Goal: Information Seeking & Learning: Learn about a topic

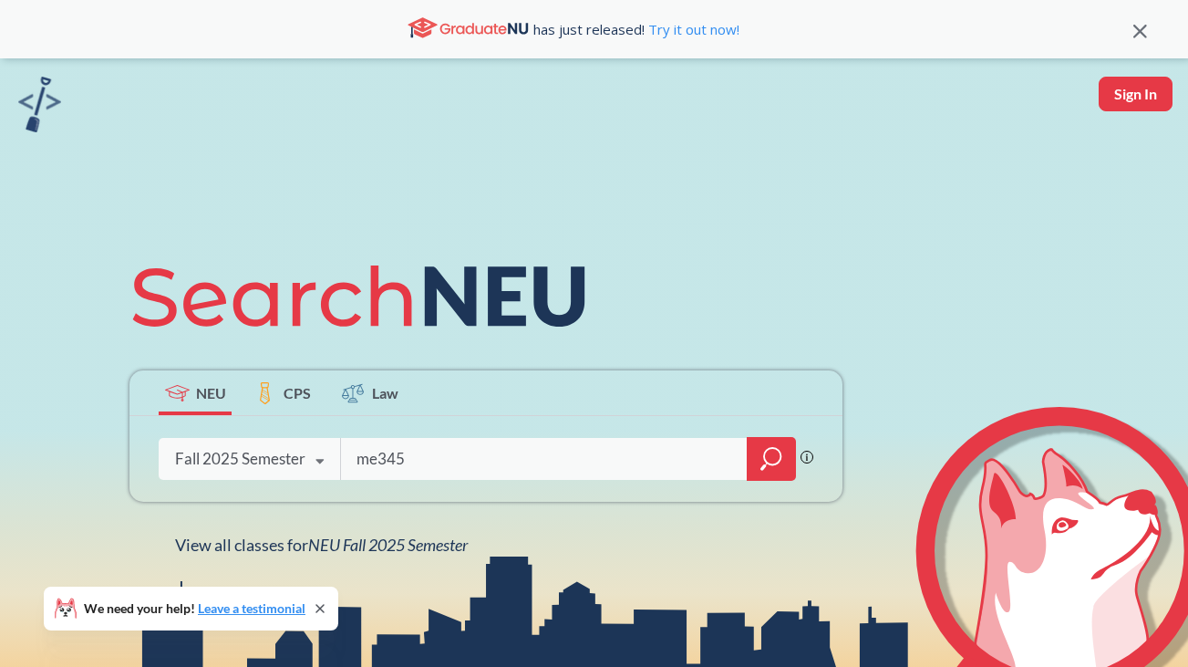
type input "me3455"
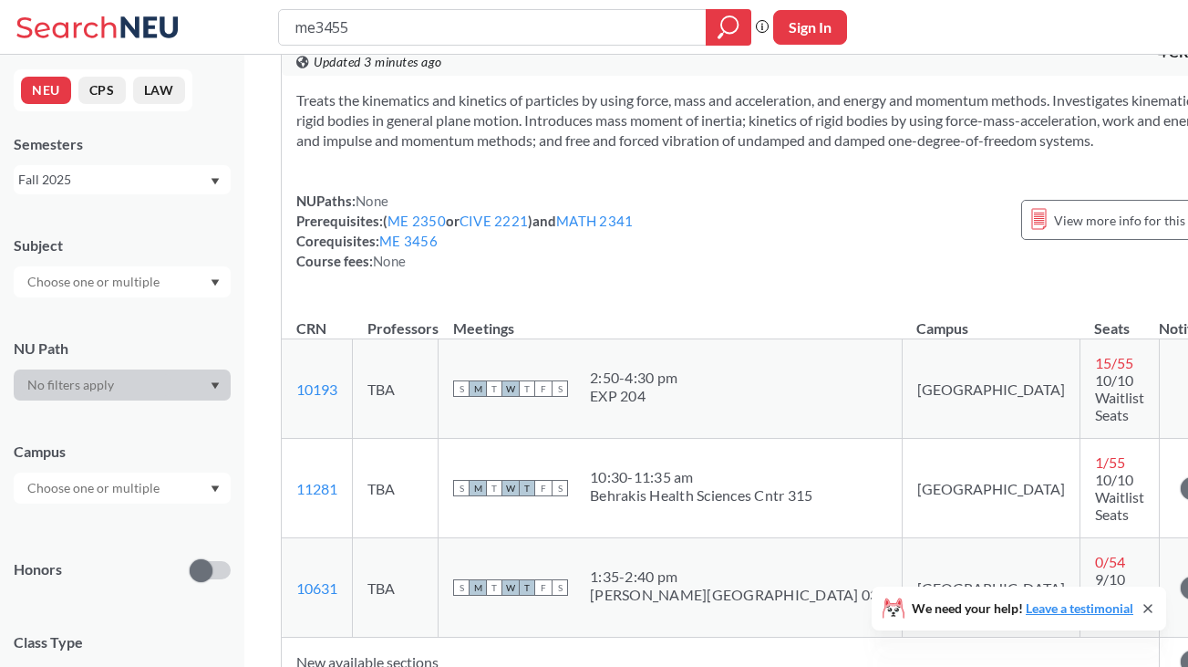
scroll to position [71, 0]
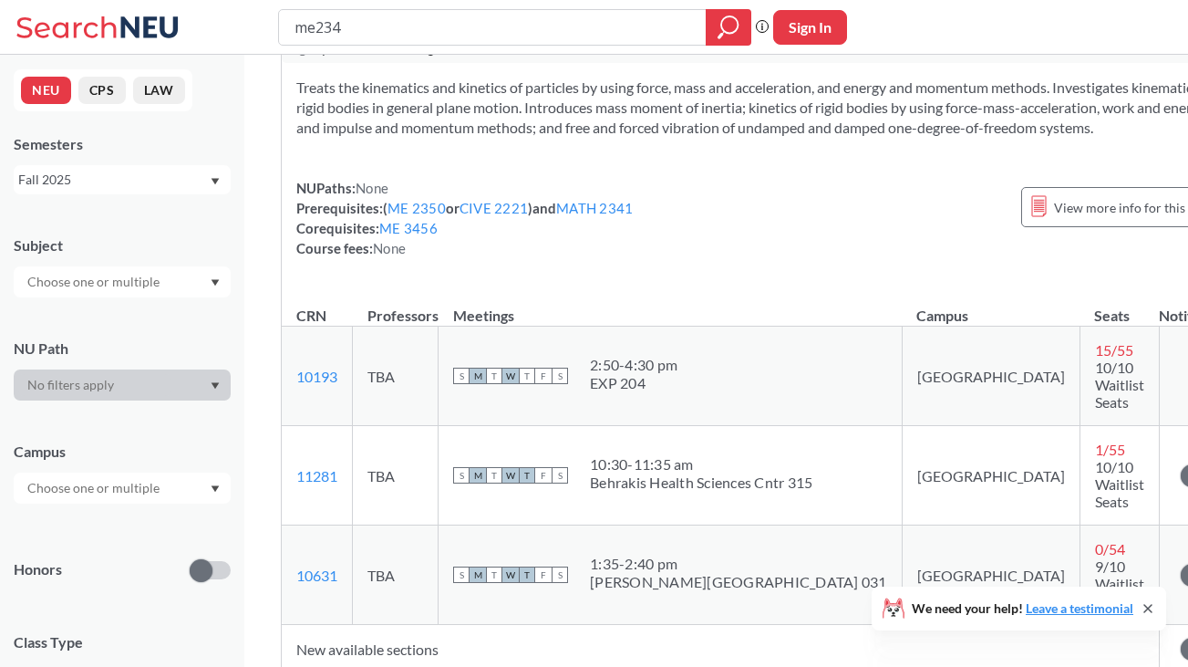
type input "me2340"
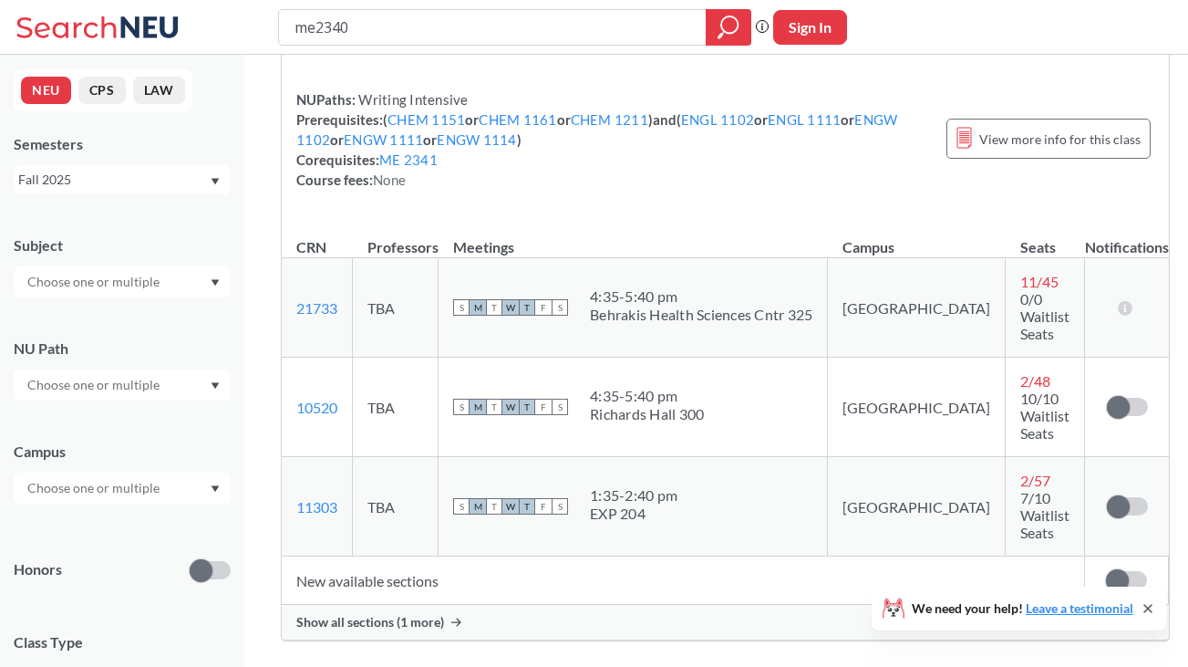
scroll to position [222, 0]
click at [587, 603] on div "Show all sections (1 more)" at bounding box center [725, 620] width 887 height 35
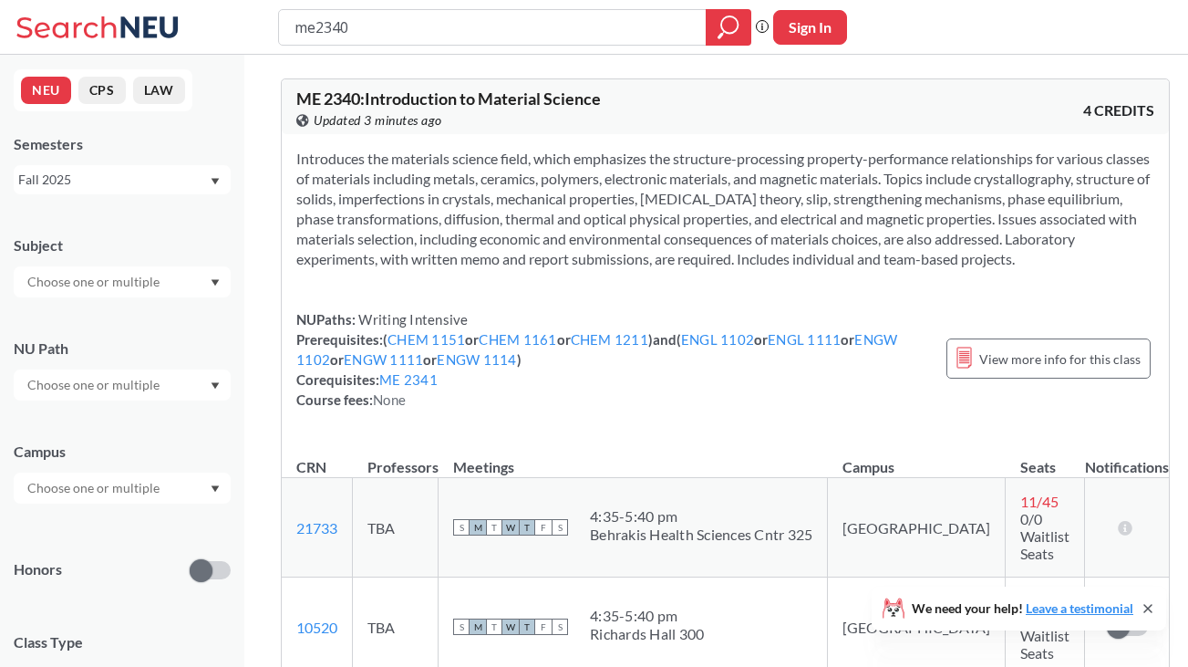
scroll to position [0, 0]
click at [436, 30] on input "me2340" at bounding box center [493, 27] width 400 height 31
type input "me3450"
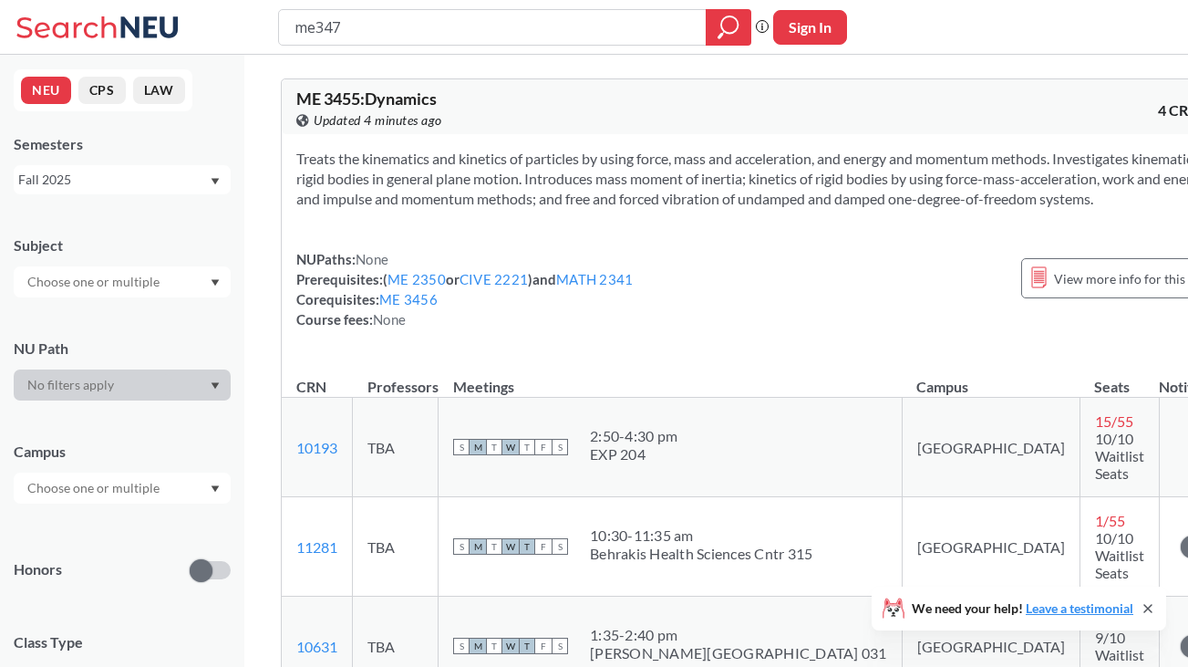
type input "me3475"
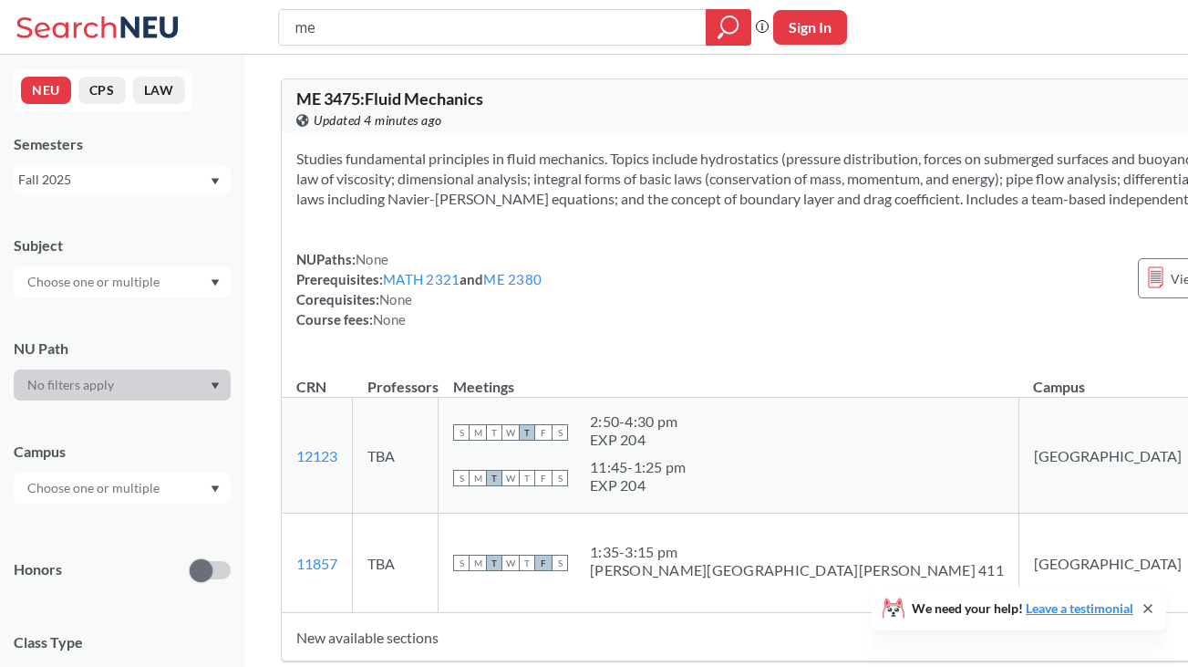
type input "m"
type input "eece 2210"
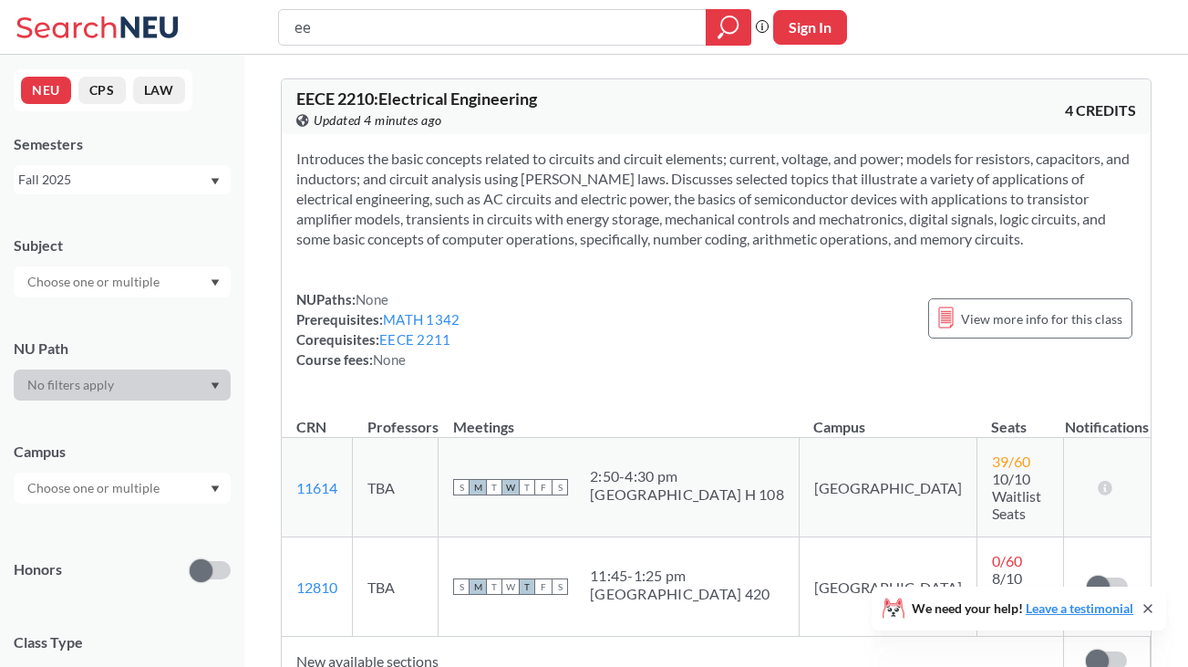
type input "e"
click at [156, 389] on div at bounding box center [122, 384] width 217 height 31
click at [709, 26] on div at bounding box center [729, 27] width 46 height 36
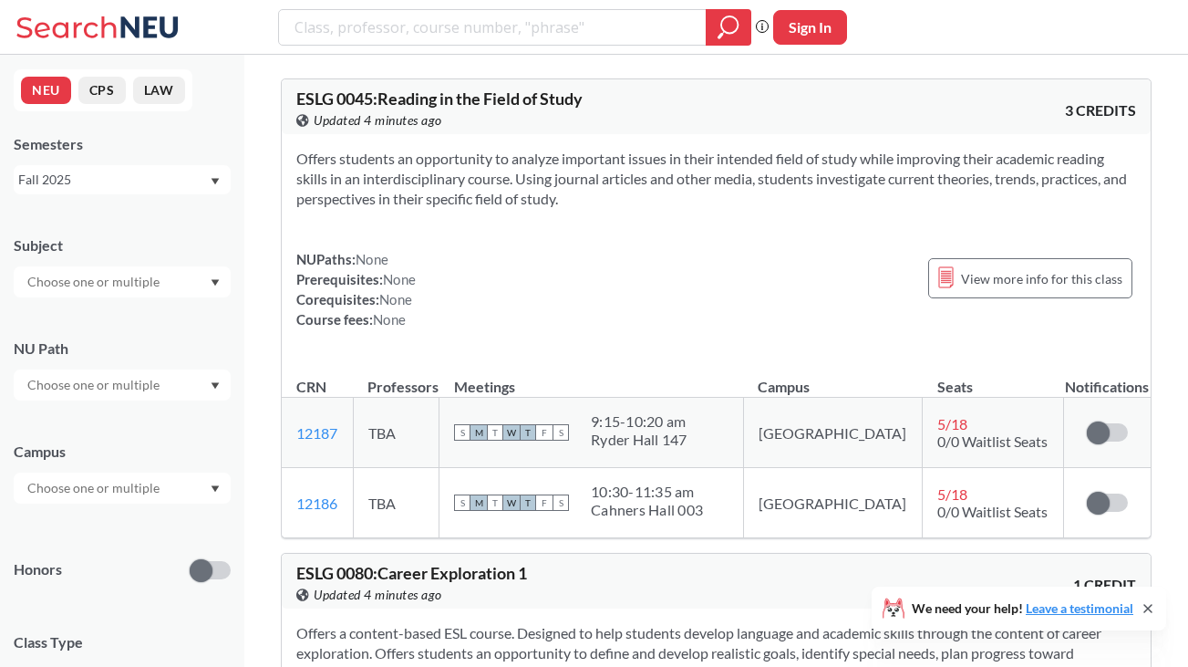
click at [167, 380] on div at bounding box center [122, 384] width 217 height 31
click at [150, 534] on span "( 114 )" at bounding box center [159, 529] width 29 height 16
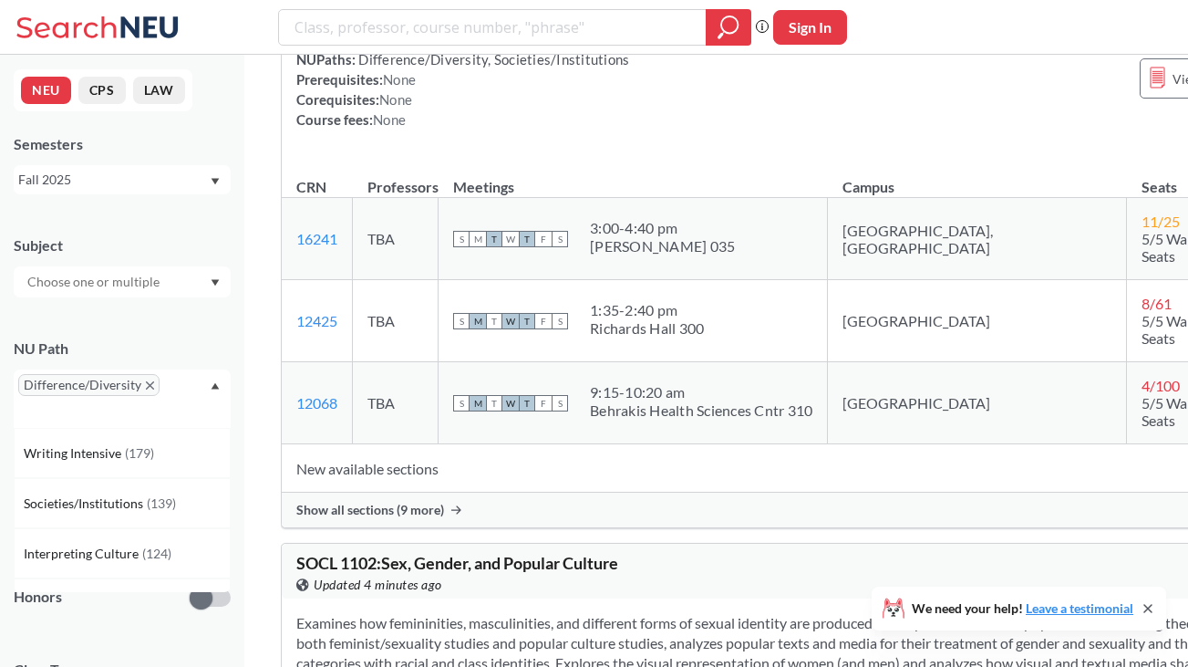
scroll to position [3357, 0]
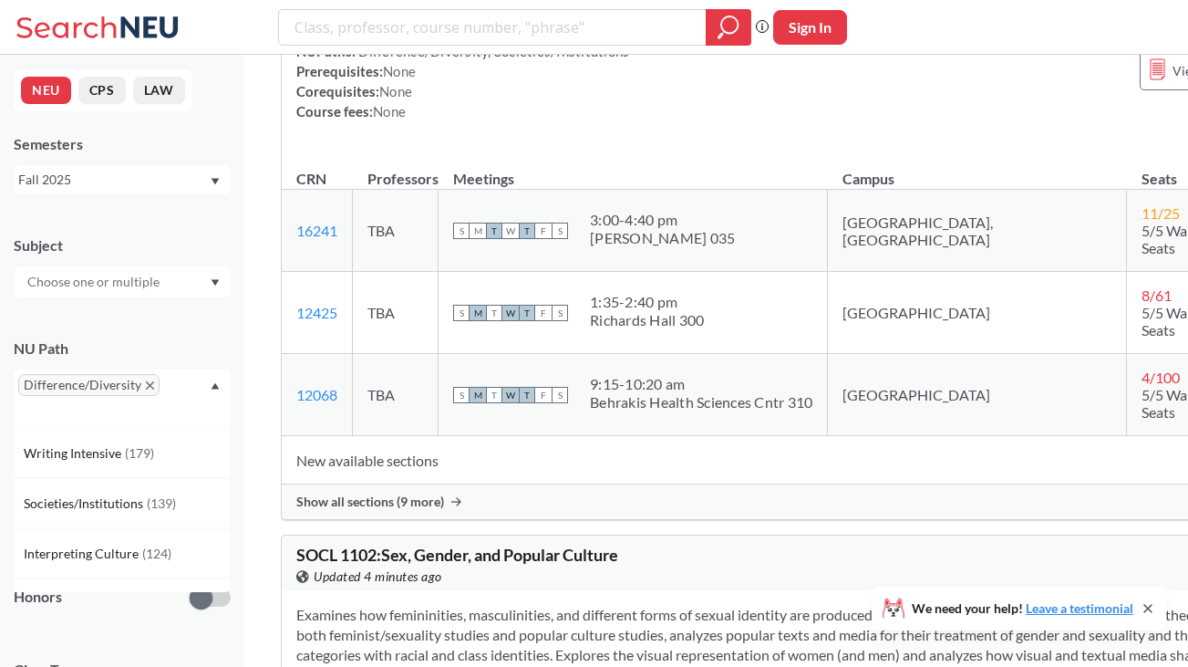
click at [784, 121] on div "NUPaths: Difference/Diversity, Societies/Institutions Prerequisites: None Coreq…" at bounding box center [821, 81] width 1051 height 80
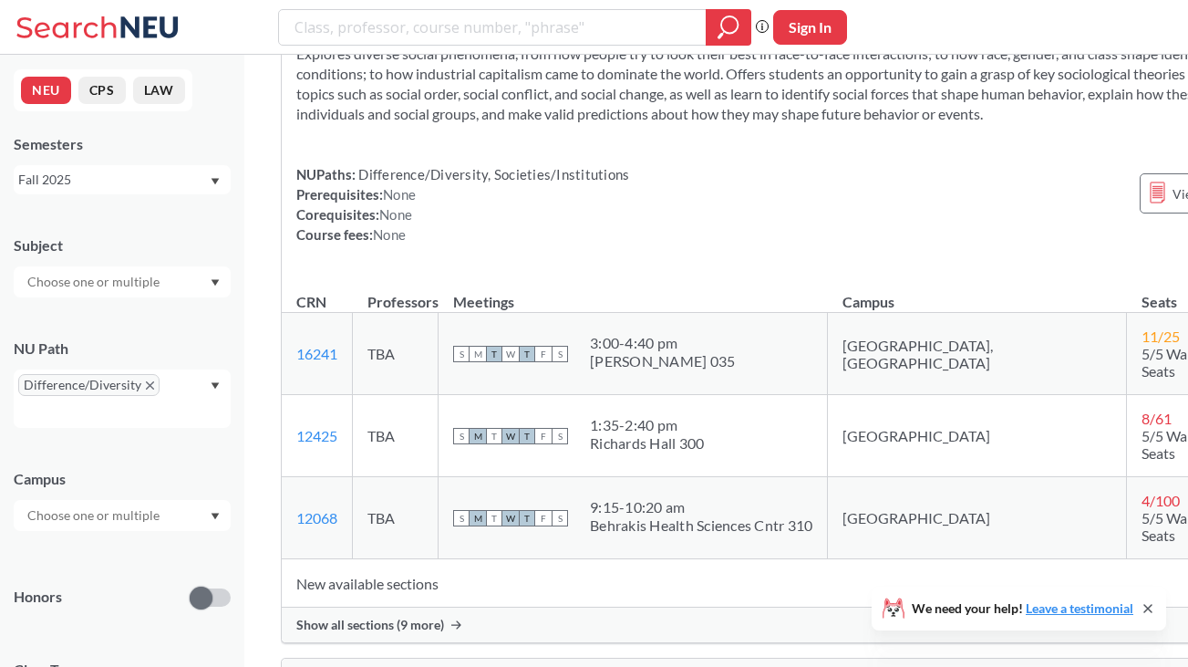
scroll to position [3227, 0]
